Goal: Transaction & Acquisition: Purchase product/service

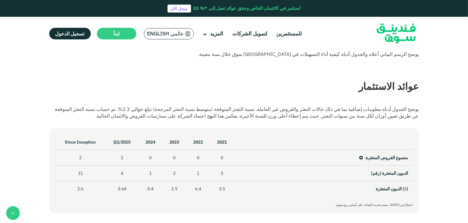
scroll to position [253, 0]
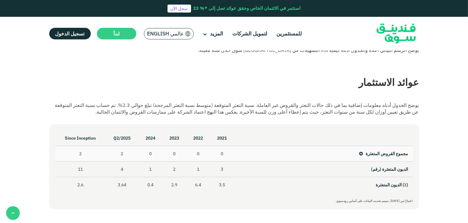
drag, startPoint x: 122, startPoint y: 156, endPoint x: 126, endPoint y: 156, distance: 4.3
click at [126, 156] on td "2" at bounding box center [121, 154] width 33 height 16
drag, startPoint x: 75, startPoint y: 151, endPoint x: 240, endPoint y: 152, distance: 165.3
click at [240, 152] on tr "مجموع القروض المتعثرة 0 0 0 0 2 2" at bounding box center [233, 154] width 357 height 16
click at [68, 35] on span "تسجيل الدخول" at bounding box center [69, 34] width 29 height 6
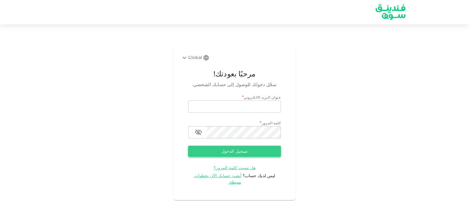
type input "[EMAIL_ADDRESS][DOMAIN_NAME]"
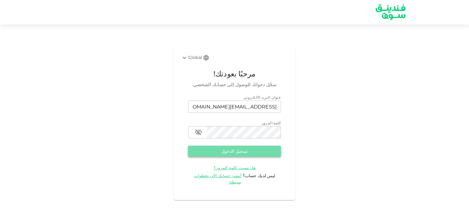
click at [226, 157] on button "تسجيل الدخول" at bounding box center [234, 151] width 93 height 11
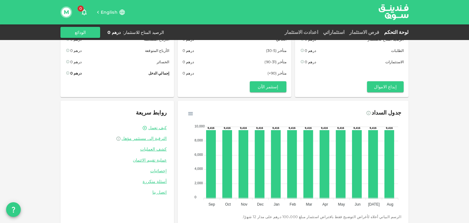
scroll to position [24, 0]
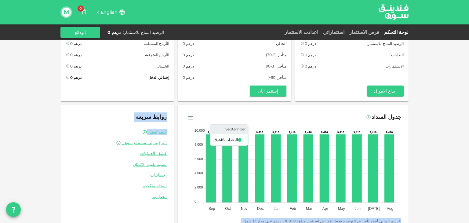
drag, startPoint x: 134, startPoint y: 148, endPoint x: 219, endPoint y: 170, distance: 88.1
click at [219, 170] on div "جدول السداد 10,000 10,000 8,000 8,000 6,000 6,000 4,000 4,000 2,000 2,000 0 0 9…" at bounding box center [234, 168] width 348 height 126
drag, startPoint x: 196, startPoint y: 129, endPoint x: 207, endPoint y: 131, distance: 10.7
click at [207, 131] on icon "10,000 10,000 8,000 8,000 6,000 6,000 4,000 4,000 2,000 2,000 0 0 9,416 9,416 9…" at bounding box center [293, 168] width 216 height 92
click at [205, 131] on tspan "10,000" at bounding box center [200, 131] width 10 height 4
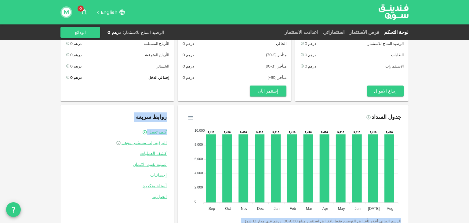
click at [189, 124] on foreignobject at bounding box center [293, 168] width 216 height 92
click at [136, 116] on div "روابط سريعة" at bounding box center [117, 117] width 99 height 10
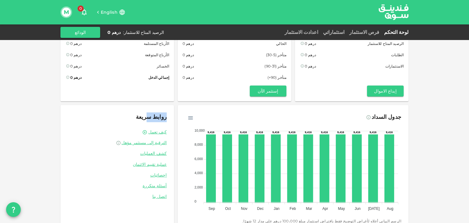
drag, startPoint x: 170, startPoint y: 118, endPoint x: 153, endPoint y: 116, distance: 16.9
click at [153, 116] on div "روابط سريعة كيف تعمل الترقية إلى مستثمر مؤهل كشف العمليات عملية تقييم الائتمان …" at bounding box center [117, 168] width 114 height 126
click at [146, 109] on div "روابط سريعة كيف تعمل الترقية إلى مستثمر مؤهل كشف العمليات عملية تقييم الائتمان …" at bounding box center [117, 168] width 114 height 126
click at [160, 115] on span "روابط سريعة" at bounding box center [151, 117] width 31 height 7
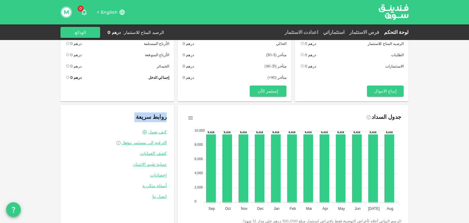
click at [160, 115] on span "روابط سريعة" at bounding box center [151, 117] width 31 height 7
click at [72, 16] on div "M" at bounding box center [66, 12] width 12 height 12
click at [69, 14] on button "M" at bounding box center [66, 12] width 9 height 9
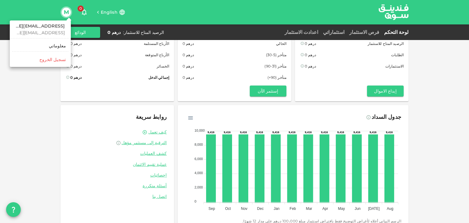
click at [4, 130] on div at bounding box center [234, 111] width 469 height 223
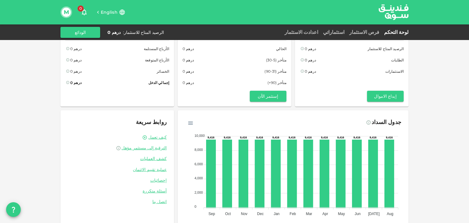
scroll to position [0, 0]
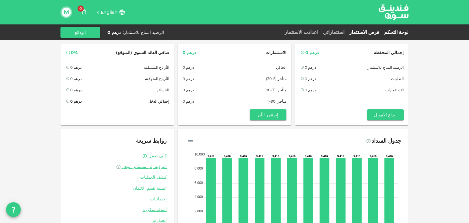
click at [371, 31] on link "فرص الاستثمار" at bounding box center [364, 32] width 35 height 6
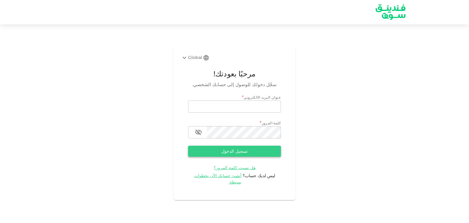
type input "[EMAIL_ADDRESS][DOMAIN_NAME]"
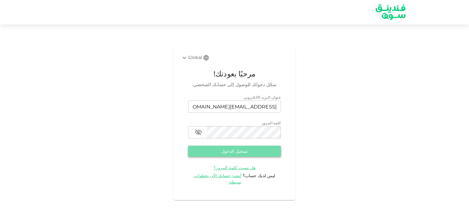
click at [208, 150] on button "تسجيل الدخول" at bounding box center [234, 151] width 93 height 11
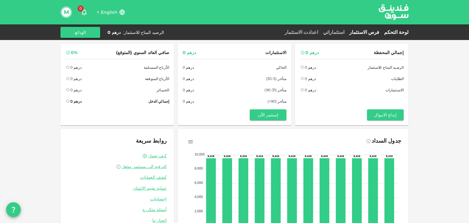
click at [374, 31] on link "فرص الاستثمار" at bounding box center [364, 32] width 35 height 6
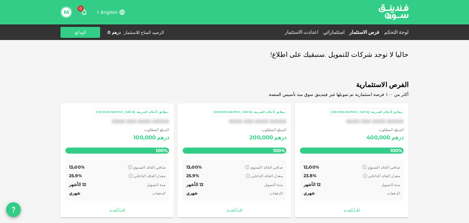
scroll to position [3, 0]
